Goal: Transaction & Acquisition: Purchase product/service

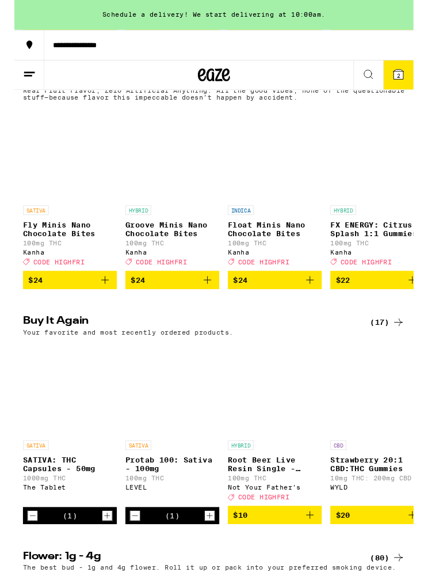
scroll to position [562, 0]
